Goal: Task Accomplishment & Management: Use online tool/utility

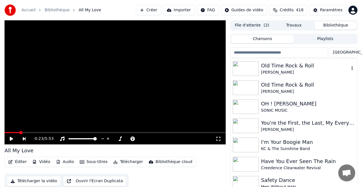
click at [280, 64] on div "Old Time Rock & Roll" at bounding box center [305, 66] width 88 height 8
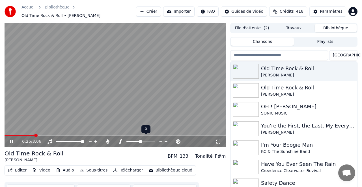
click at [161, 139] on icon at bounding box center [160, 142] width 5 height 6
click at [101, 168] on button "Sous-titres" at bounding box center [93, 171] width 33 height 8
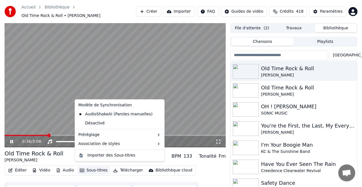
scroll to position [2, 0]
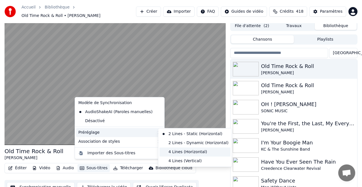
click at [187, 152] on div "4 Lines (Horizontal)" at bounding box center [194, 152] width 71 height 9
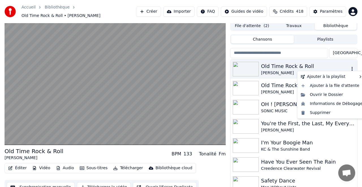
click at [352, 67] on icon "button" at bounding box center [351, 69] width 1 height 4
click at [353, 67] on icon "button" at bounding box center [352, 69] width 6 height 5
click at [320, 113] on div "Supprimer" at bounding box center [332, 113] width 66 height 9
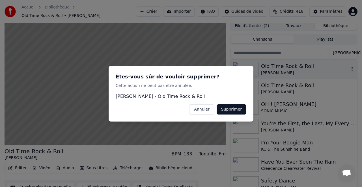
click at [232, 108] on button "Supprimer" at bounding box center [232, 109] width 30 height 10
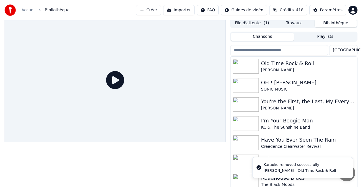
click at [159, 10] on button "Créer" at bounding box center [148, 10] width 25 height 10
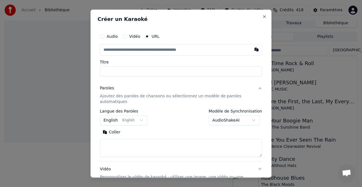
click at [257, 49] on button "button" at bounding box center [256, 49] width 11 height 10
type input "**********"
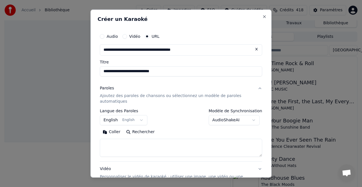
click at [231, 119] on body "**********" at bounding box center [181, 91] width 362 height 187
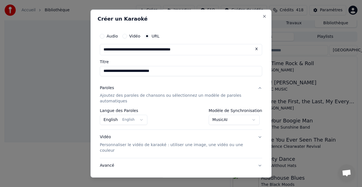
scroll to position [30, 0]
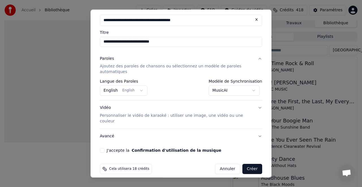
click at [103, 148] on button "J'accepte la Confirmation d'utilisation de la musique" at bounding box center [102, 150] width 5 height 5
click at [252, 164] on button "Créer" at bounding box center [252, 169] width 20 height 10
select select "**********"
select select
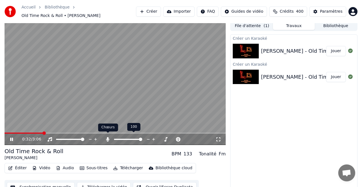
click at [108, 137] on icon at bounding box center [107, 139] width 3 height 5
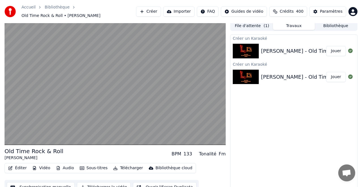
click at [89, 165] on button "Sous-titres" at bounding box center [93, 169] width 33 height 8
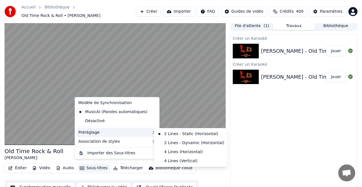
click at [147, 130] on div "Préréglage" at bounding box center [117, 132] width 82 height 9
click at [175, 153] on div "4 Lines (Horizontal)" at bounding box center [190, 152] width 71 height 9
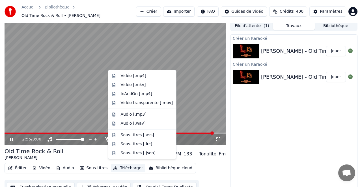
click at [130, 165] on button "Télécharger" at bounding box center [128, 169] width 34 height 8
click at [132, 74] on div "Vidéo [.mp4]" at bounding box center [133, 76] width 25 height 6
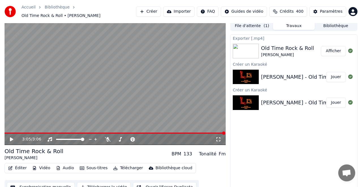
click at [335, 48] on button "Afficher" at bounding box center [333, 51] width 25 height 10
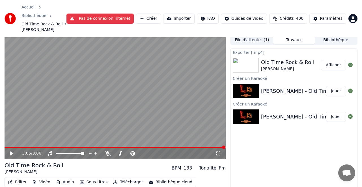
scroll to position [11, 0]
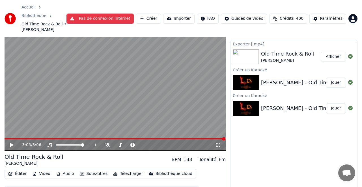
click at [185, 14] on button "Importer" at bounding box center [178, 19] width 31 height 10
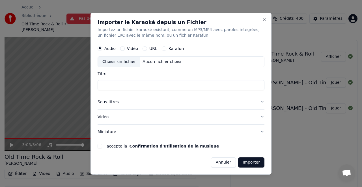
click at [147, 47] on div "URL" at bounding box center [150, 48] width 15 height 5
click at [145, 47] on button "URL" at bounding box center [145, 48] width 5 height 5
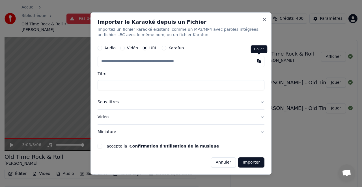
click at [258, 61] on button "button" at bounding box center [258, 61] width 11 height 10
type input "**********"
drag, startPoint x: 99, startPoint y: 145, endPoint x: 148, endPoint y: 153, distance: 49.8
click at [99, 145] on button "J'accepte la Confirmation d'utilisation de la musique" at bounding box center [100, 146] width 5 height 5
click at [252, 165] on button "Importer" at bounding box center [251, 163] width 26 height 10
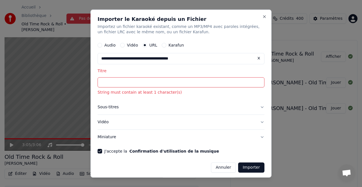
click at [258, 57] on button at bounding box center [258, 58] width 11 height 10
click at [258, 59] on button "button" at bounding box center [258, 58] width 11 height 10
type input "**********"
click at [152, 45] on label "URL" at bounding box center [153, 45] width 8 height 4
click at [147, 45] on button "URL" at bounding box center [145, 45] width 5 height 5
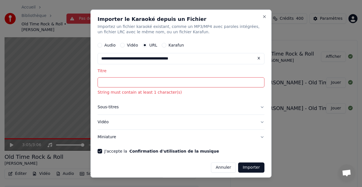
click at [164, 44] on button "Karafun" at bounding box center [164, 45] width 5 height 5
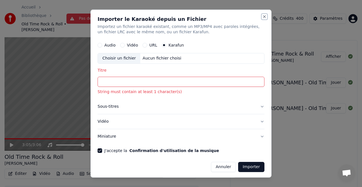
drag, startPoint x: 263, startPoint y: 15, endPoint x: 259, endPoint y: 15, distance: 4.0
click at [262, 15] on div "Importer le Karaoké depuis un Fichier Importez un fichier karaoké existant, com…" at bounding box center [180, 93] width 181 height 169
click at [266, 16] on button "Close" at bounding box center [264, 16] width 5 height 5
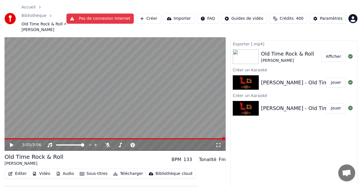
click at [265, 16] on html "Accueil Bibliothèque Old Time Rock & Roll • [PERSON_NAME] Pas de connexion Inte…" at bounding box center [181, 82] width 362 height 187
click at [152, 12] on html "Accueil Bibliothèque Old Time Rock & Roll • [PERSON_NAME] Pas de connexion Inte…" at bounding box center [181, 82] width 362 height 187
click at [153, 15] on button "Créer" at bounding box center [148, 19] width 25 height 10
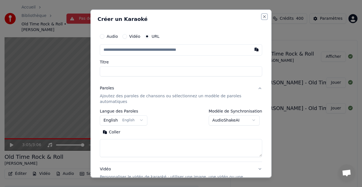
click at [265, 16] on button "Close" at bounding box center [264, 16] width 5 height 5
select select
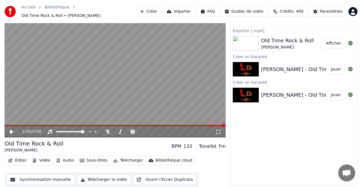
scroll to position [2, 0]
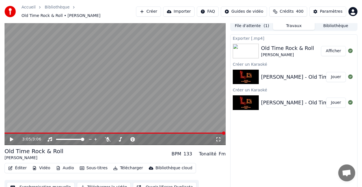
click at [153, 9] on button "Créer" at bounding box center [148, 12] width 25 height 10
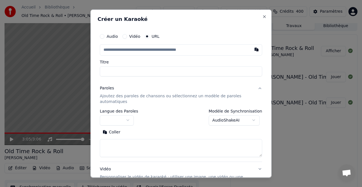
click at [257, 49] on button "button" at bounding box center [256, 49] width 11 height 10
type input "**********"
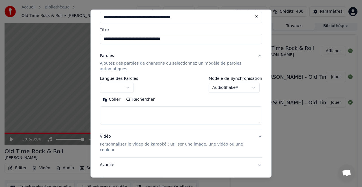
scroll to position [43, 0]
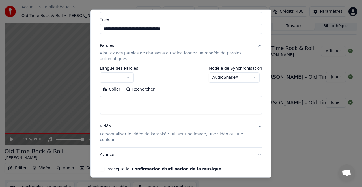
click at [103, 167] on button "J'accepte la Confirmation d'utilisation de la musique" at bounding box center [102, 169] width 5 height 5
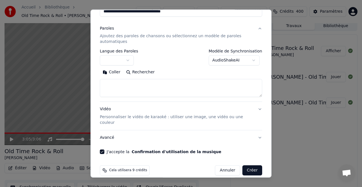
scroll to position [61, 0]
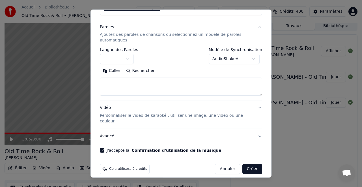
click at [252, 164] on button "Créer" at bounding box center [252, 169] width 20 height 10
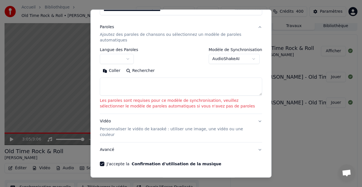
click at [260, 94] on textarea at bounding box center [181, 87] width 162 height 18
click at [260, 121] on button "Vidéo Personnaliser le vidéo de karaoké : utiliser une image, une vidéo ou une …" at bounding box center [181, 128] width 162 height 28
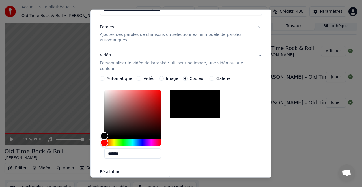
click at [260, 55] on button "Vidéo Personnaliser le vidéo de karaoké : utiliser une image, une vidéo ou une …" at bounding box center [181, 62] width 162 height 28
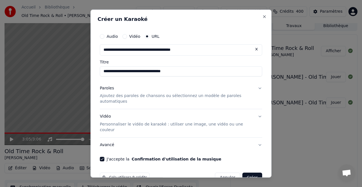
scroll to position [9, 0]
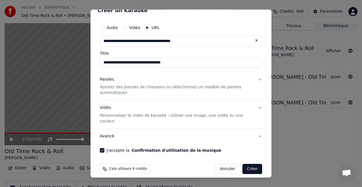
click at [227, 164] on button "Annuler" at bounding box center [227, 169] width 25 height 10
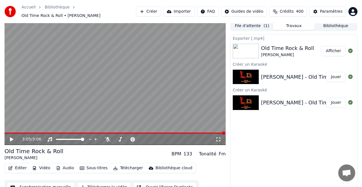
click at [179, 9] on button "Importer" at bounding box center [178, 12] width 31 height 10
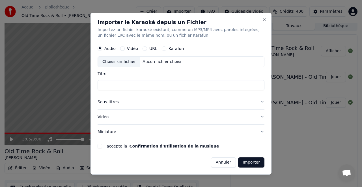
click at [146, 48] on div "URL" at bounding box center [150, 48] width 15 height 5
click at [143, 47] on div "URL" at bounding box center [150, 48] width 15 height 5
click at [165, 48] on button "Karafun" at bounding box center [164, 48] width 5 height 5
click at [143, 47] on button "URL" at bounding box center [145, 48] width 5 height 5
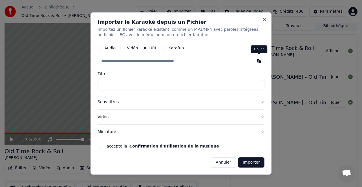
click at [260, 62] on button "button" at bounding box center [258, 61] width 11 height 10
type input "**********"
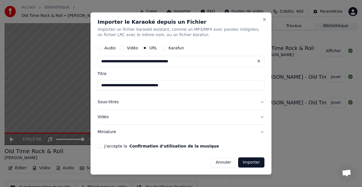
click at [101, 147] on button "J'accepte la Confirmation d'utilisation de la musique" at bounding box center [100, 146] width 5 height 5
click at [250, 164] on button "Importer" at bounding box center [251, 163] width 26 height 10
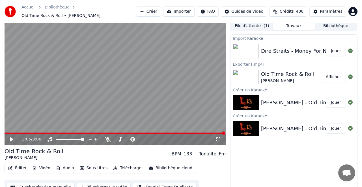
click at [336, 49] on button "Jouer" at bounding box center [336, 51] width 20 height 10
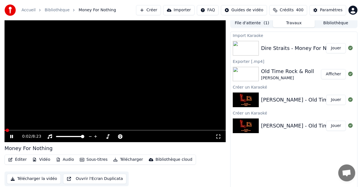
scroll to position [5, 0]
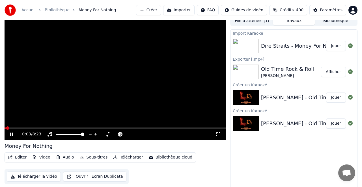
click at [15, 129] on div "0:03 / 8:23" at bounding box center [115, 134] width 221 height 11
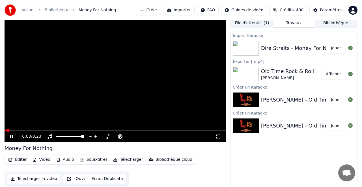
click at [19, 130] on div "0:03 / 8:23" at bounding box center [115, 136] width 221 height 12
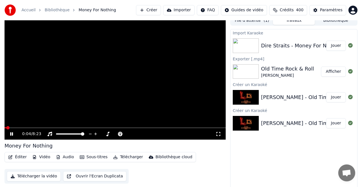
scroll to position [5, 0]
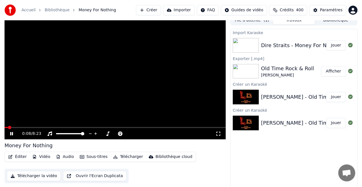
click at [31, 128] on div "0:08 / 8:23" at bounding box center [115, 133] width 221 height 11
click at [31, 130] on div "0:08 / 8:23" at bounding box center [115, 133] width 221 height 11
click at [18, 129] on div "0:09 / 8:23" at bounding box center [115, 133] width 221 height 11
click at [17, 130] on div "0:10 / 8:23" at bounding box center [115, 133] width 221 height 11
drag, startPoint x: 29, startPoint y: 129, endPoint x: 35, endPoint y: 127, distance: 6.4
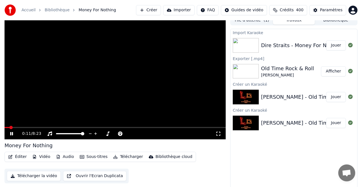
click at [29, 129] on div "0:11 / 8:23" at bounding box center [115, 133] width 221 height 11
click at [53, 127] on video at bounding box center [115, 77] width 221 height 124
click at [73, 130] on div "0:11 / 8:23" at bounding box center [115, 133] width 221 height 11
click at [11, 132] on icon at bounding box center [11, 134] width 3 height 4
click at [38, 130] on div "0:53 / 8:23" at bounding box center [115, 133] width 221 height 12
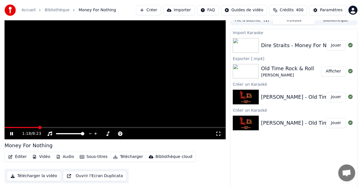
click at [183, 11] on button "Importer" at bounding box center [178, 10] width 31 height 10
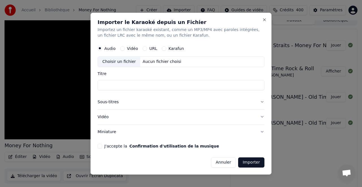
click at [165, 48] on div "Karafun" at bounding box center [173, 48] width 22 height 5
click at [166, 47] on div "Karafun" at bounding box center [173, 48] width 22 height 5
click at [141, 48] on div "Audio Vidéo URL Karafun" at bounding box center [141, 48] width 86 height 5
click at [164, 48] on button "Karafun" at bounding box center [164, 48] width 5 height 5
click at [264, 18] on button "Close" at bounding box center [264, 20] width 5 height 5
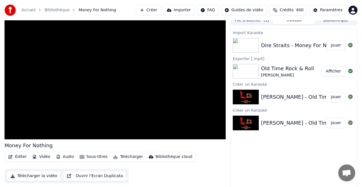
click at [153, 9] on button "Créer" at bounding box center [148, 10] width 25 height 10
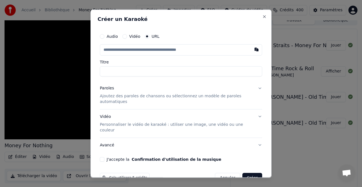
click at [256, 49] on button "button" at bounding box center [256, 49] width 11 height 10
type input "**********"
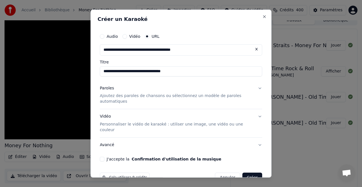
click at [130, 97] on p "Ajoutez des paroles de chansons ou sélectionnez un modèle de paroles automatiqu…" at bounding box center [176, 98] width 153 height 11
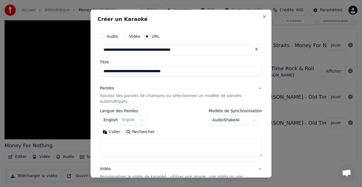
click at [141, 132] on button "Rechercher" at bounding box center [140, 132] width 34 height 9
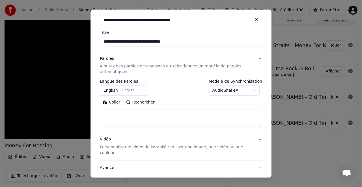
scroll to position [61, 0]
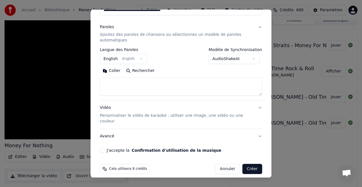
click at [105, 129] on button "Avancé" at bounding box center [181, 136] width 162 height 15
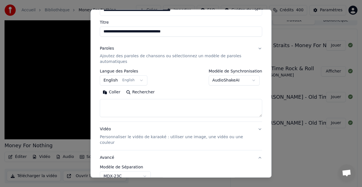
scroll to position [30, 0]
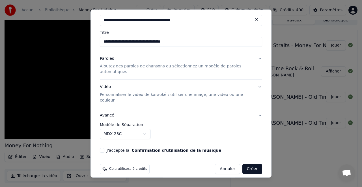
click at [103, 148] on button "J'accepte la Confirmation d'utilisation de la musique" at bounding box center [102, 150] width 5 height 5
click at [251, 164] on button "Créer" at bounding box center [252, 169] width 20 height 10
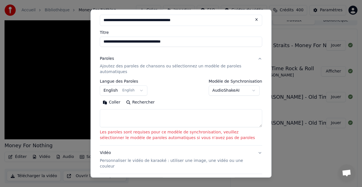
click at [256, 18] on button at bounding box center [256, 19] width 11 height 10
click at [256, 19] on button "button" at bounding box center [256, 19] width 11 height 10
type input "**********"
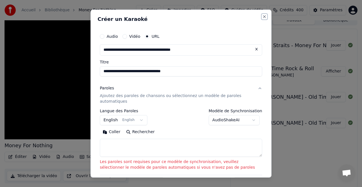
click at [264, 16] on button "Close" at bounding box center [264, 16] width 5 height 5
select select
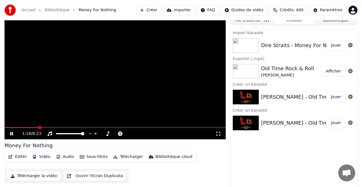
click at [181, 10] on button "Importer" at bounding box center [178, 10] width 31 height 10
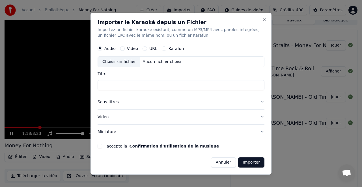
click at [121, 47] on button "Vidéo" at bounding box center [122, 48] width 5 height 5
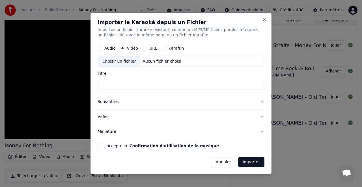
click at [157, 62] on div "Aucun fichier choisi" at bounding box center [161, 62] width 43 height 6
click at [223, 163] on button "Annuler" at bounding box center [223, 162] width 25 height 10
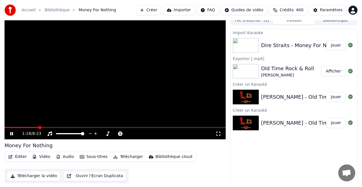
click at [146, 9] on button "Créer" at bounding box center [148, 10] width 25 height 10
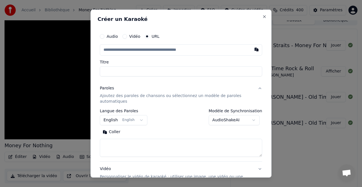
click at [257, 49] on button "button" at bounding box center [256, 49] width 11 height 10
type input "**********"
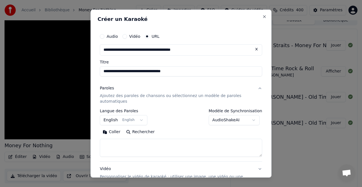
click at [181, 71] on input "**********" at bounding box center [181, 71] width 162 height 10
type input "**********"
click at [143, 133] on button "Rechercher" at bounding box center [140, 132] width 34 height 9
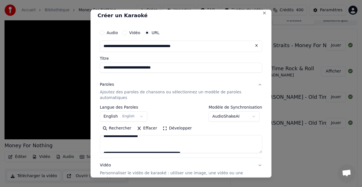
scroll to position [17, 0]
drag, startPoint x: 106, startPoint y: 141, endPoint x: 152, endPoint y: 138, distance: 45.6
click at [152, 138] on textarea at bounding box center [181, 144] width 162 height 18
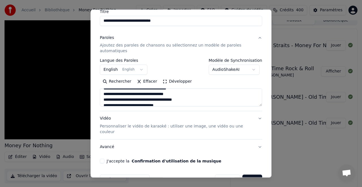
scroll to position [51, 0]
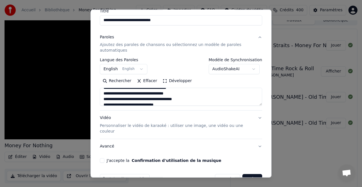
type textarea "**********"
click at [103, 159] on button "J'accepte la Confirmation d'utilisation de la musique" at bounding box center [102, 161] width 5 height 5
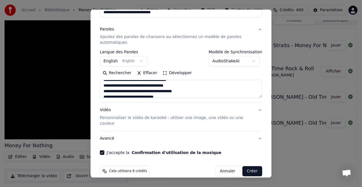
scroll to position [60, 0]
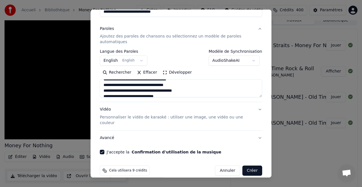
click at [237, 62] on body "**********" at bounding box center [181, 88] width 362 height 187
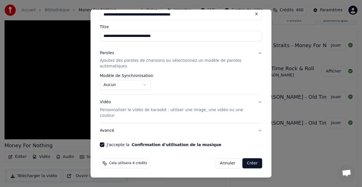
scroll to position [30, 0]
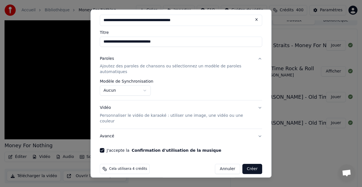
click at [249, 164] on button "Créer" at bounding box center [252, 169] width 20 height 10
select select "**********"
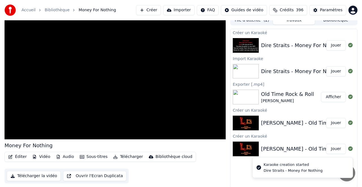
click at [334, 44] on button "Jouer" at bounding box center [336, 45] width 20 height 10
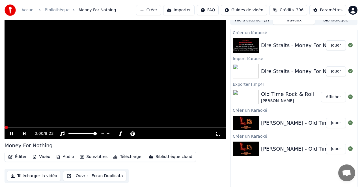
click at [18, 129] on div "0:00 / 8:23" at bounding box center [115, 133] width 221 height 11
click at [49, 128] on span at bounding box center [49, 127] width 3 height 3
click at [297, 71] on div "Dire Straits - Money For Nothing KARAOKE" at bounding box center [314, 72] width 107 height 8
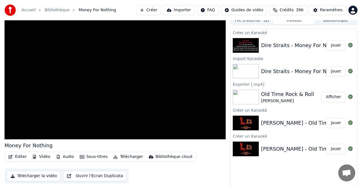
click at [350, 71] on icon at bounding box center [350, 71] width 5 height 5
click at [261, 20] on button "File d'attente ( 2 )" at bounding box center [252, 20] width 42 height 8
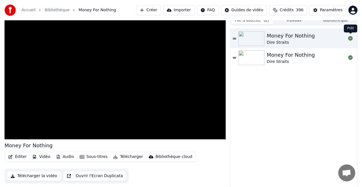
click at [349, 39] on icon at bounding box center [350, 38] width 5 height 5
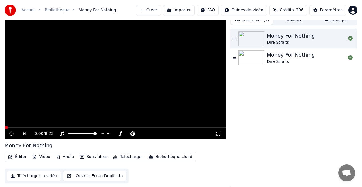
click at [305, 36] on div "Money For Nothing" at bounding box center [291, 36] width 48 height 8
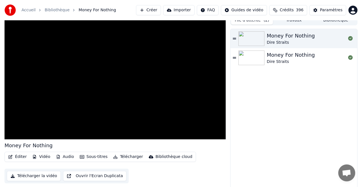
click at [236, 38] on icon at bounding box center [234, 38] width 3 height 1
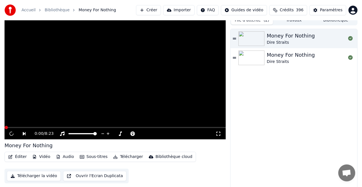
click at [286, 36] on div "Money For Nothing" at bounding box center [291, 36] width 48 height 8
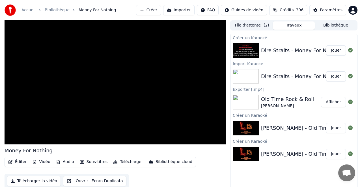
click at [297, 24] on button "Travaux" at bounding box center [294, 25] width 42 height 8
click at [292, 51] on div "Dire Straits - Money For Nothing" at bounding box center [302, 51] width 82 height 8
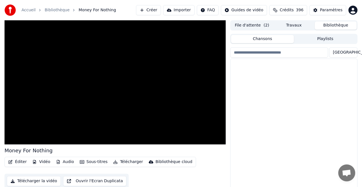
click at [333, 24] on button "Bibliothèque" at bounding box center [336, 25] width 42 height 8
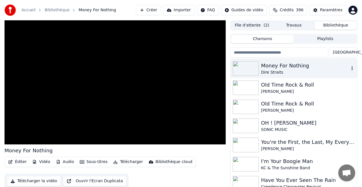
click at [352, 68] on icon "button" at bounding box center [352, 68] width 6 height 5
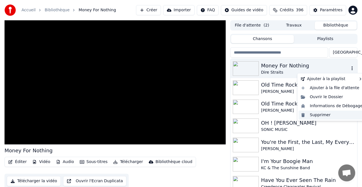
click at [320, 115] on div "Supprimer" at bounding box center [332, 115] width 66 height 9
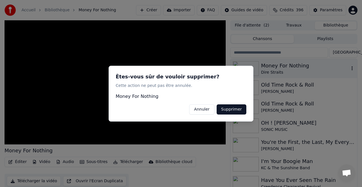
click at [232, 109] on button "Supprimer" at bounding box center [232, 109] width 30 height 10
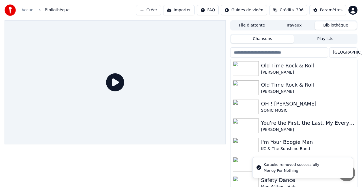
click at [153, 10] on button "Créer" at bounding box center [148, 10] width 25 height 10
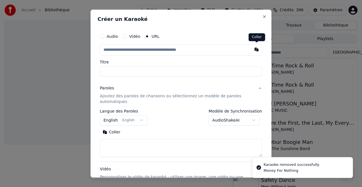
click at [255, 49] on button "button" at bounding box center [256, 49] width 11 height 10
type input "**********"
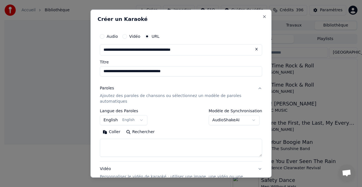
click at [139, 131] on button "Rechercher" at bounding box center [140, 132] width 34 height 9
click at [182, 70] on input "**********" at bounding box center [181, 71] width 162 height 10
click at [183, 72] on input "**********" at bounding box center [181, 71] width 162 height 10
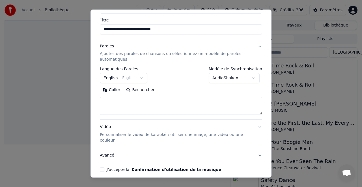
scroll to position [61, 0]
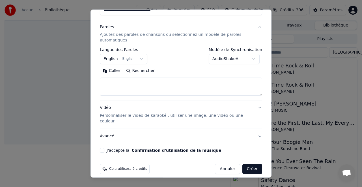
type input "**********"
click at [138, 69] on button "Rechercher" at bounding box center [140, 70] width 34 height 9
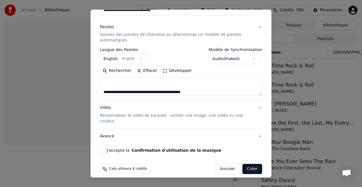
drag, startPoint x: 103, startPoint y: 84, endPoint x: 151, endPoint y: 82, distance: 47.8
click at [151, 82] on textarea at bounding box center [181, 87] width 162 height 18
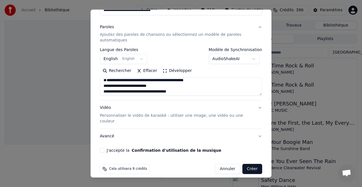
click at [103, 90] on textarea at bounding box center [181, 87] width 162 height 18
type textarea "**********"
click at [97, 129] on div "**********" at bounding box center [180, 93] width 181 height 169
click at [102, 148] on button "J'accepte la Confirmation d'utilisation de la musique" at bounding box center [102, 150] width 5 height 5
click at [254, 164] on button "Créer" at bounding box center [252, 169] width 20 height 10
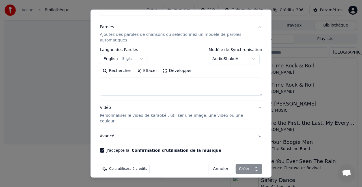
select select
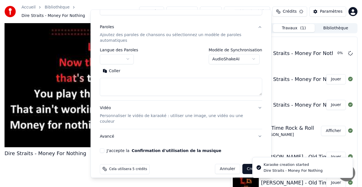
scroll to position [0, 0]
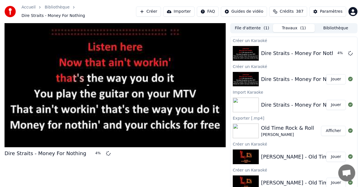
click at [182, 10] on button "Importer" at bounding box center [178, 12] width 31 height 10
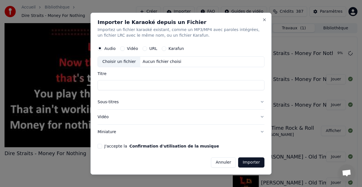
click at [165, 48] on div "Karafun" at bounding box center [173, 48] width 22 height 5
click at [163, 48] on button "Karafun" at bounding box center [164, 48] width 5 height 5
click at [122, 77] on div "Titre" at bounding box center [181, 81] width 167 height 19
drag, startPoint x: 100, startPoint y: 73, endPoint x: 146, endPoint y: 67, distance: 46.4
click at [101, 72] on label "Titre" at bounding box center [181, 74] width 167 height 4
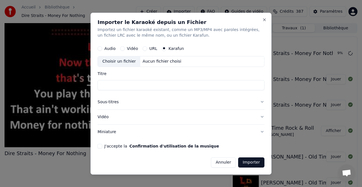
click at [101, 80] on input "Titre" at bounding box center [181, 85] width 167 height 10
type input "**********"
click at [101, 146] on button "J'accepte la Confirmation d'utilisation de la musique" at bounding box center [100, 146] width 5 height 5
drag, startPoint x: 250, startPoint y: 163, endPoint x: 245, endPoint y: 162, distance: 4.5
click at [249, 163] on button "Importer" at bounding box center [251, 162] width 26 height 10
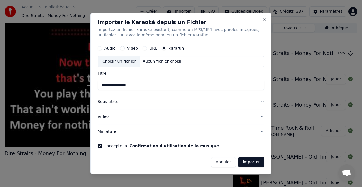
click at [255, 166] on button "Importer" at bounding box center [251, 162] width 26 height 10
click at [252, 161] on button "Importer" at bounding box center [251, 162] width 26 height 10
click at [252, 160] on button "Importer" at bounding box center [251, 162] width 26 height 10
click at [145, 48] on button "URL" at bounding box center [145, 48] width 5 height 5
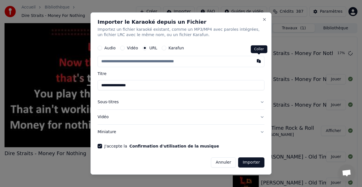
click at [259, 61] on button "button" at bounding box center [258, 61] width 11 height 10
type input "**********"
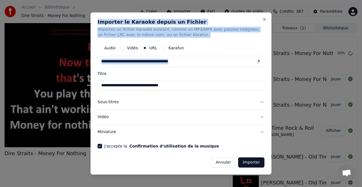
drag, startPoint x: 239, startPoint y: 15, endPoint x: 208, endPoint y: 70, distance: 62.7
click at [208, 70] on div "**********" at bounding box center [180, 93] width 181 height 163
click at [204, 68] on form "**********" at bounding box center [181, 106] width 167 height 126
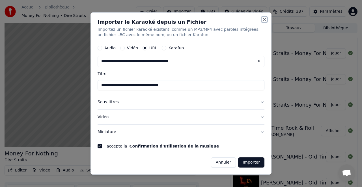
click at [264, 19] on button "Close" at bounding box center [264, 19] width 5 height 5
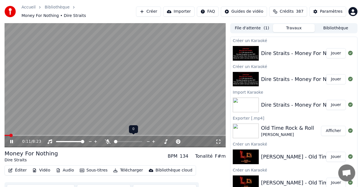
click at [109, 140] on icon at bounding box center [108, 142] width 6 height 5
click at [36, 134] on span at bounding box center [37, 135] width 3 height 3
click at [37, 134] on span at bounding box center [36, 135] width 3 height 3
click at [10, 140] on icon at bounding box center [15, 142] width 13 height 5
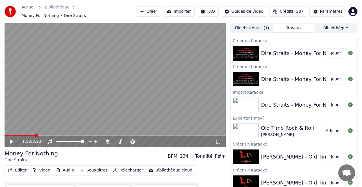
click at [10, 140] on icon at bounding box center [11, 142] width 3 height 4
click at [21, 135] on span at bounding box center [13, 135] width 17 height 1
click at [43, 135] on span at bounding box center [115, 135] width 221 height 1
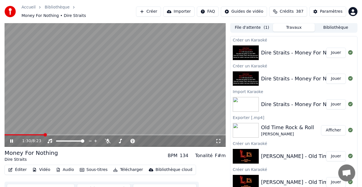
click at [52, 135] on span at bounding box center [115, 135] width 221 height 1
click at [62, 135] on span at bounding box center [115, 135] width 221 height 1
click at [57, 135] on span at bounding box center [115, 135] width 221 height 1
click at [55, 135] on span at bounding box center [30, 135] width 51 height 1
click at [98, 167] on button "Sous-titres" at bounding box center [93, 170] width 33 height 8
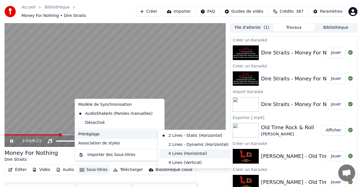
click at [183, 153] on div "4 Lines (Horizontal)" at bounding box center [194, 154] width 71 height 9
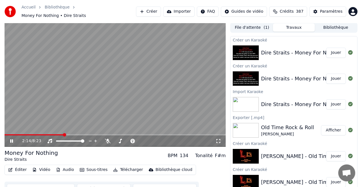
click at [178, 9] on button "Importer" at bounding box center [178, 12] width 31 height 10
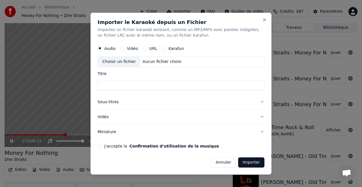
click at [145, 48] on button "URL" at bounding box center [145, 48] width 5 height 5
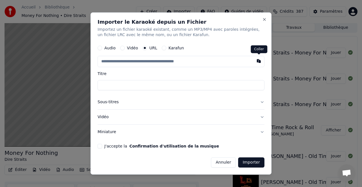
click at [257, 61] on button "button" at bounding box center [258, 61] width 11 height 10
type input "**********"
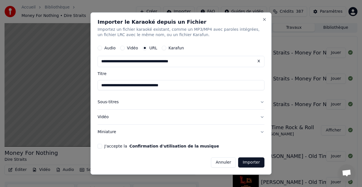
click at [181, 85] on input "**********" at bounding box center [181, 86] width 167 height 10
type input "**********"
click at [101, 146] on button "J'accepte la Confirmation d'utilisation de la musique" at bounding box center [100, 146] width 5 height 5
click at [252, 163] on button "Importer" at bounding box center [251, 163] width 26 height 10
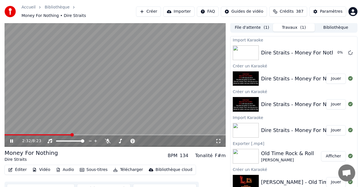
click at [12, 139] on icon at bounding box center [15, 141] width 13 height 5
click at [296, 24] on button "Travaux ( 1 )" at bounding box center [294, 27] width 42 height 8
click at [331, 23] on button "Bibliothèque" at bounding box center [336, 27] width 42 height 8
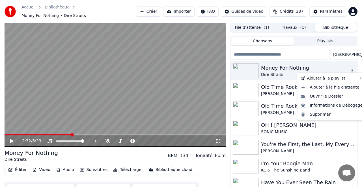
click at [352, 69] on icon "button" at bounding box center [351, 71] width 1 height 4
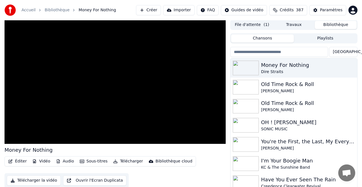
click at [257, 25] on button "File d'attente ( 1 )" at bounding box center [252, 25] width 42 height 8
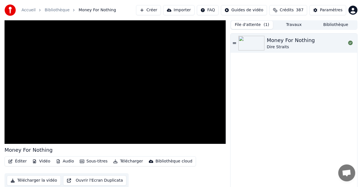
click at [295, 24] on button "Travaux" at bounding box center [294, 25] width 42 height 8
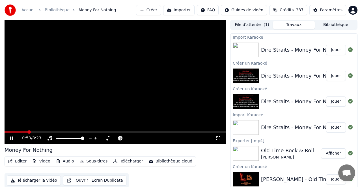
click at [28, 132] on span at bounding box center [115, 132] width 221 height 1
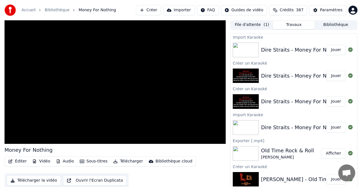
click at [295, 24] on button "Travaux" at bounding box center [294, 25] width 42 height 8
click at [336, 23] on button "Bibliothèque" at bounding box center [336, 25] width 42 height 8
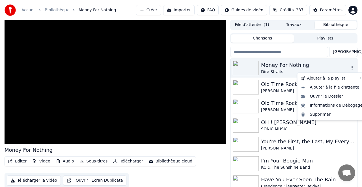
click at [352, 68] on icon "button" at bounding box center [352, 68] width 6 height 5
click at [323, 114] on div "Supprimer" at bounding box center [332, 114] width 66 height 9
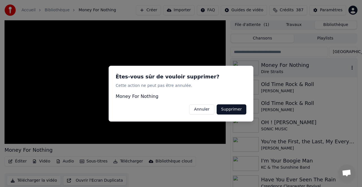
click at [234, 108] on button "Supprimer" at bounding box center [232, 109] width 30 height 10
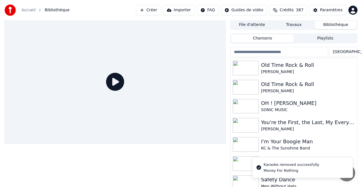
click at [176, 10] on button "Importer" at bounding box center [178, 10] width 31 height 10
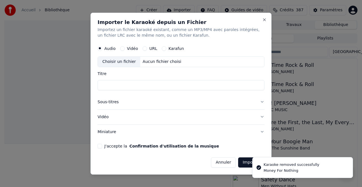
click at [145, 47] on button "URL" at bounding box center [145, 48] width 5 height 5
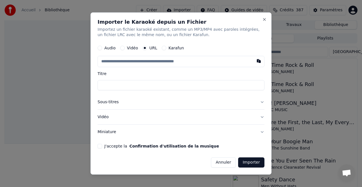
click at [123, 46] on div "Vidéo" at bounding box center [129, 48] width 18 height 5
click at [123, 48] on button "Vidéo" at bounding box center [122, 48] width 5 height 5
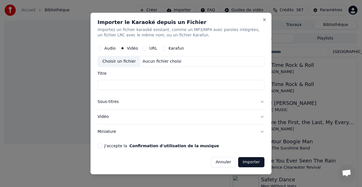
click at [118, 61] on div "Choisir un fichier" at bounding box center [119, 62] width 42 height 10
click at [165, 48] on div "Karafun" at bounding box center [173, 48] width 22 height 5
click at [146, 48] on div "URL" at bounding box center [150, 48] width 15 height 5
click at [145, 47] on button "URL" at bounding box center [145, 48] width 5 height 5
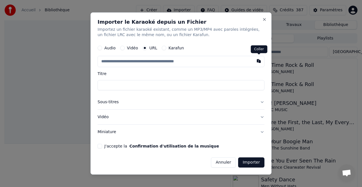
click at [258, 61] on button "button" at bounding box center [258, 61] width 11 height 10
type input "**********"
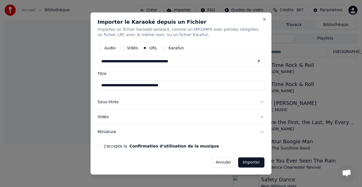
type input "**********"
click at [100, 146] on button "J'accepte la Confirmation d'utilisation de la musique" at bounding box center [100, 146] width 5 height 5
click at [249, 163] on button "Importer" at bounding box center [251, 163] width 26 height 10
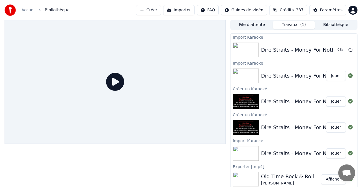
click at [336, 23] on button "Bibliothèque" at bounding box center [336, 25] width 42 height 8
click at [291, 24] on button "Travaux ( 1 )" at bounding box center [294, 25] width 42 height 8
click at [333, 50] on button "Jouer" at bounding box center [336, 50] width 20 height 10
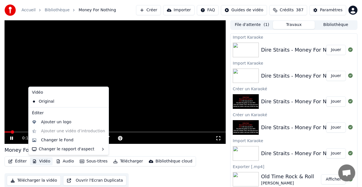
click at [42, 161] on button "Vidéo" at bounding box center [41, 162] width 22 height 8
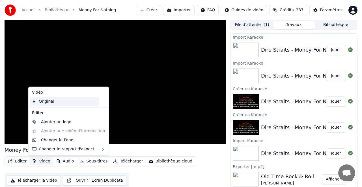
click at [46, 102] on div "Original" at bounding box center [64, 101] width 69 height 9
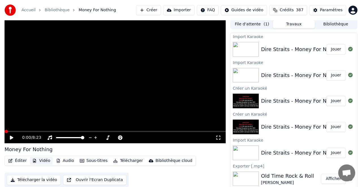
scroll to position [2, 0]
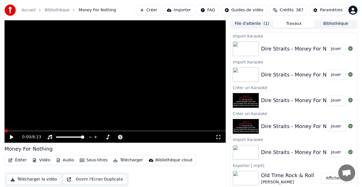
click at [12, 138] on icon at bounding box center [11, 137] width 3 height 4
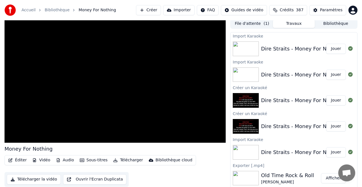
click at [294, 24] on button "Travaux" at bounding box center [294, 24] width 42 height 8
click at [294, 23] on button "Travaux" at bounding box center [294, 24] width 42 height 8
click at [253, 22] on button "File d'attente ( 1 )" at bounding box center [252, 24] width 42 height 8
click at [291, 24] on button "Travaux" at bounding box center [294, 24] width 42 height 8
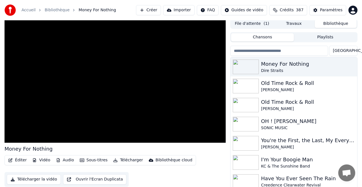
click at [335, 23] on button "Bibliothèque" at bounding box center [336, 24] width 42 height 8
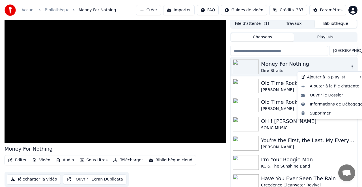
click at [353, 66] on icon "button" at bounding box center [352, 66] width 6 height 5
click at [322, 113] on div "Supprimer" at bounding box center [332, 113] width 66 height 9
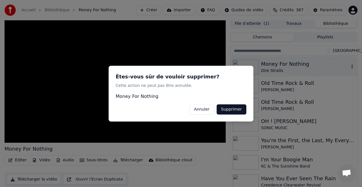
click at [232, 107] on button "Supprimer" at bounding box center [232, 109] width 30 height 10
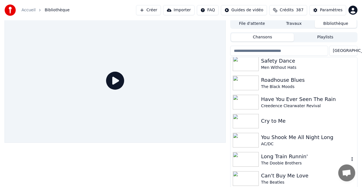
scroll to position [122, 0]
